Goal: Navigation & Orientation: Find specific page/section

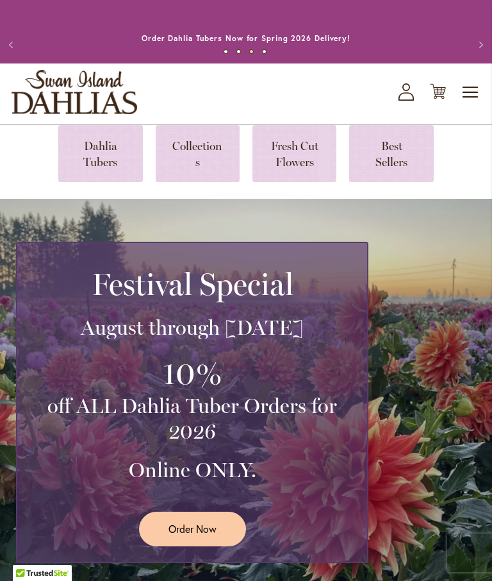
click at [46, 103] on img "store logo" at bounding box center [75, 92] width 126 height 44
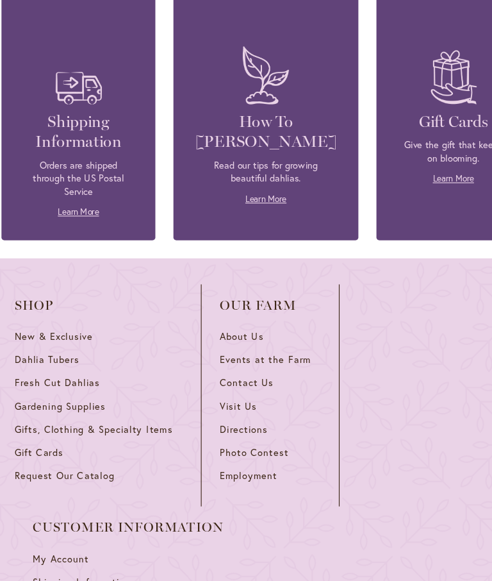
scroll to position [5336, 0]
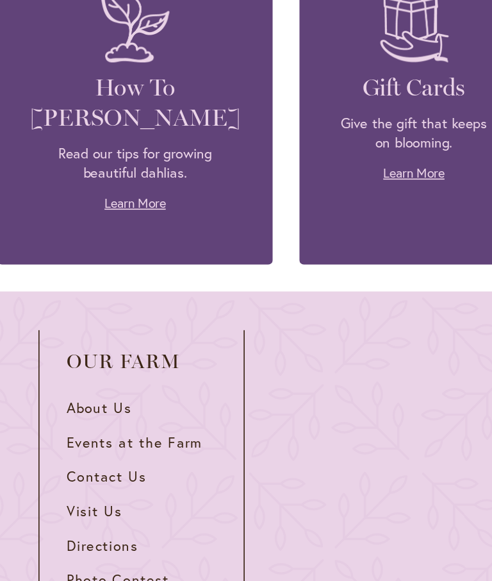
click at [205, 317] on span "About Us" at bounding box center [224, 322] width 39 height 11
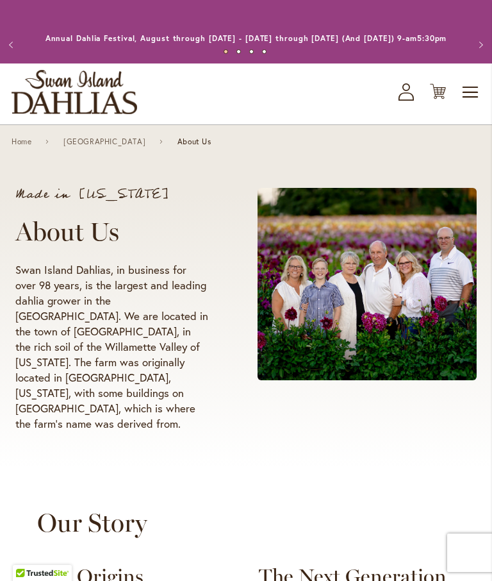
click at [47, 101] on img "store logo" at bounding box center [75, 92] width 126 height 44
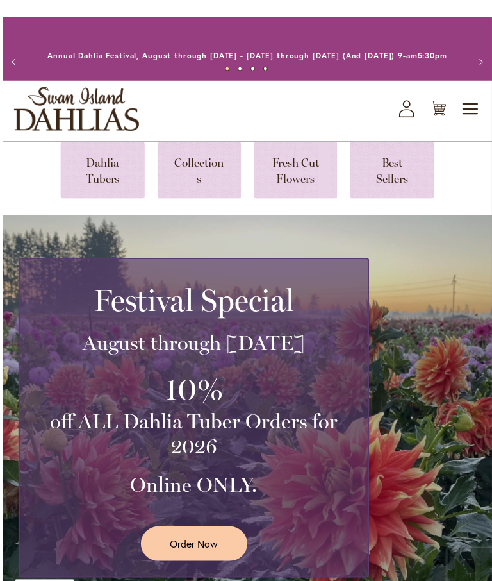
scroll to position [22, 0]
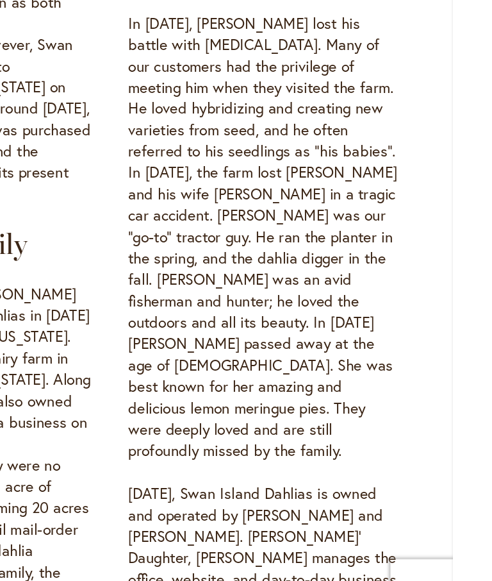
scroll to position [586, 0]
